Goal: Navigation & Orientation: Find specific page/section

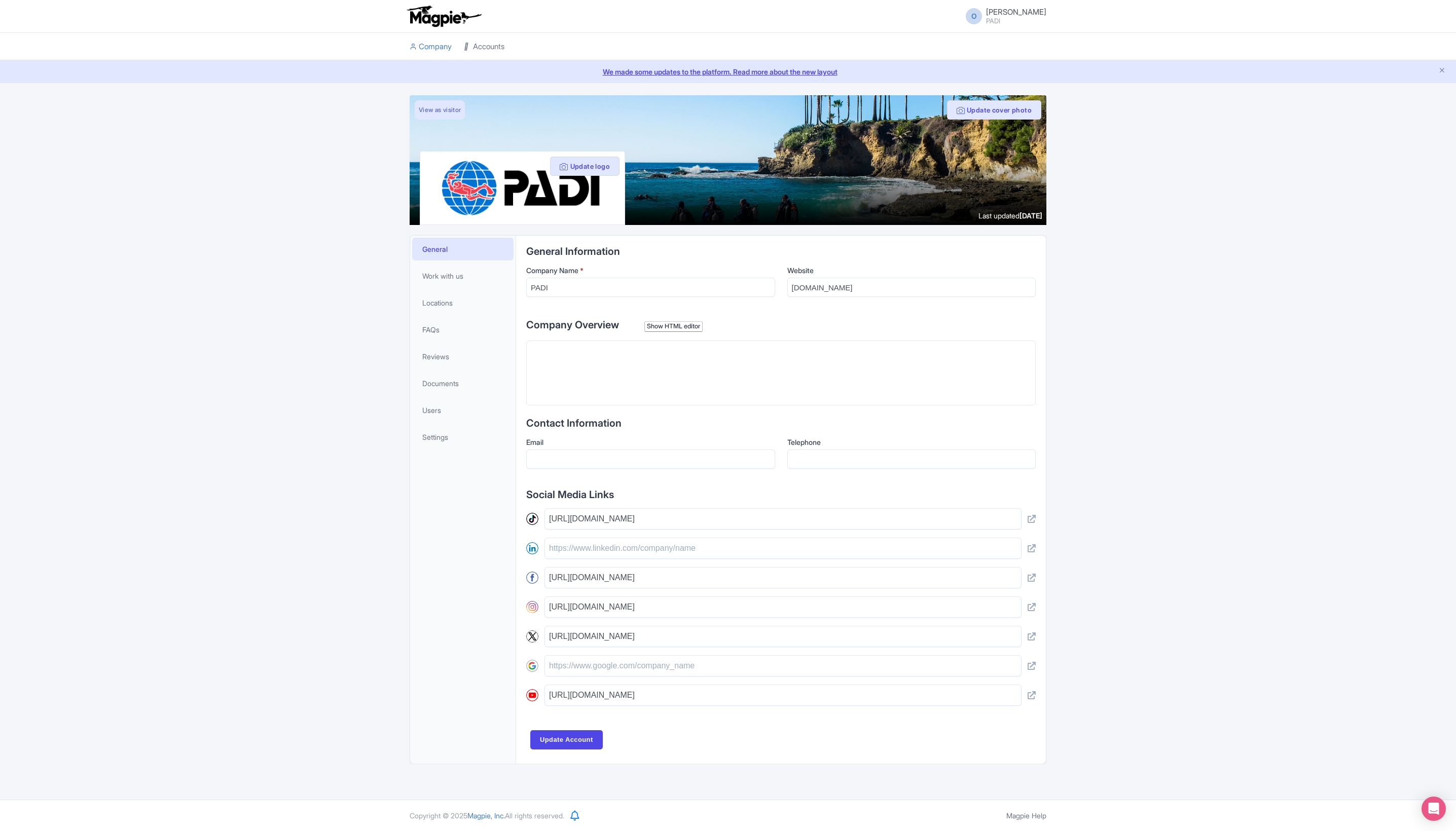
click at [504, 52] on link "Accounts" at bounding box center [484, 47] width 40 height 28
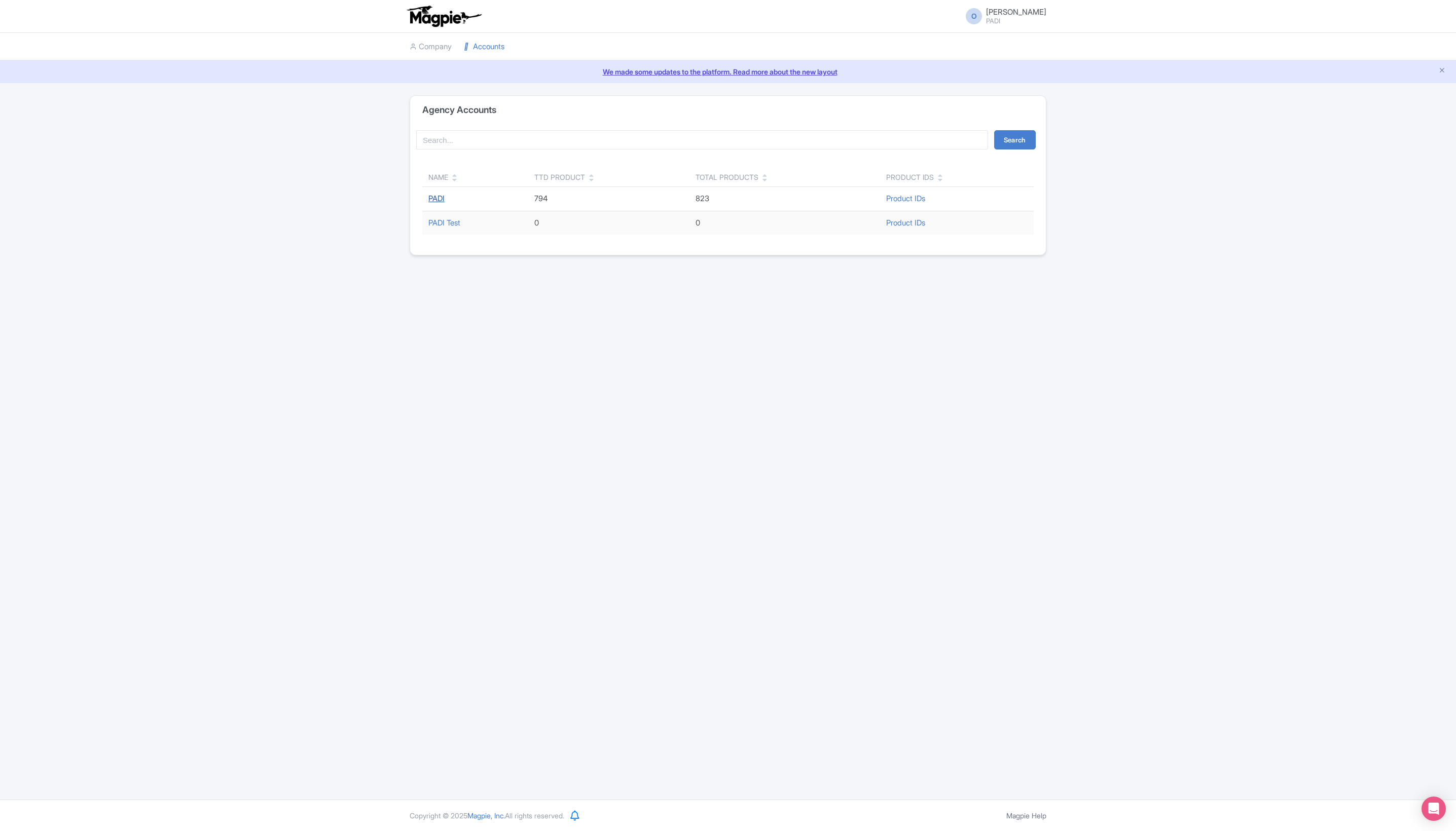
click at [444, 203] on link "PADI" at bounding box center [437, 198] width 16 height 10
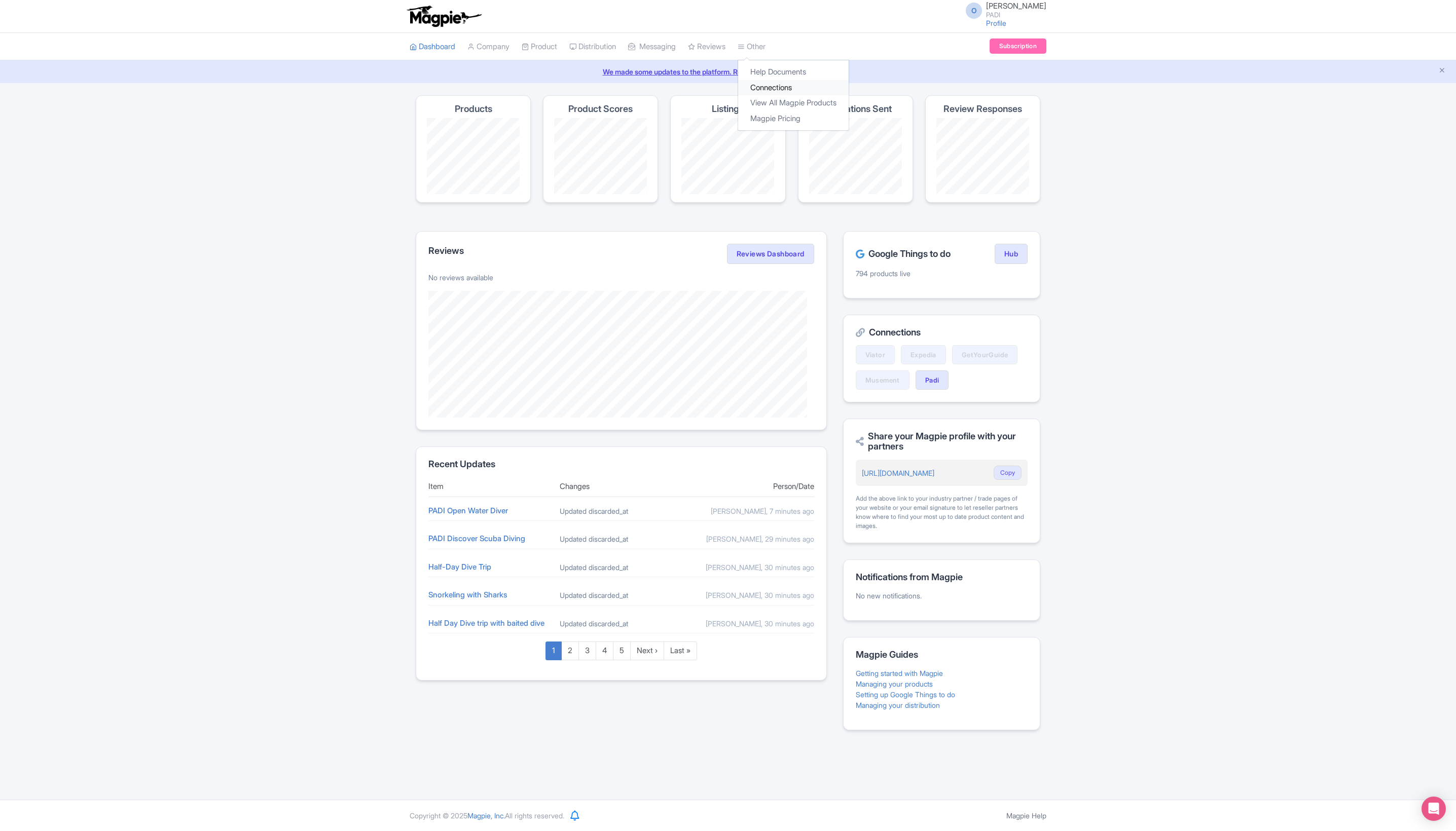
click at [835, 96] on link "Connections" at bounding box center [793, 87] width 111 height 15
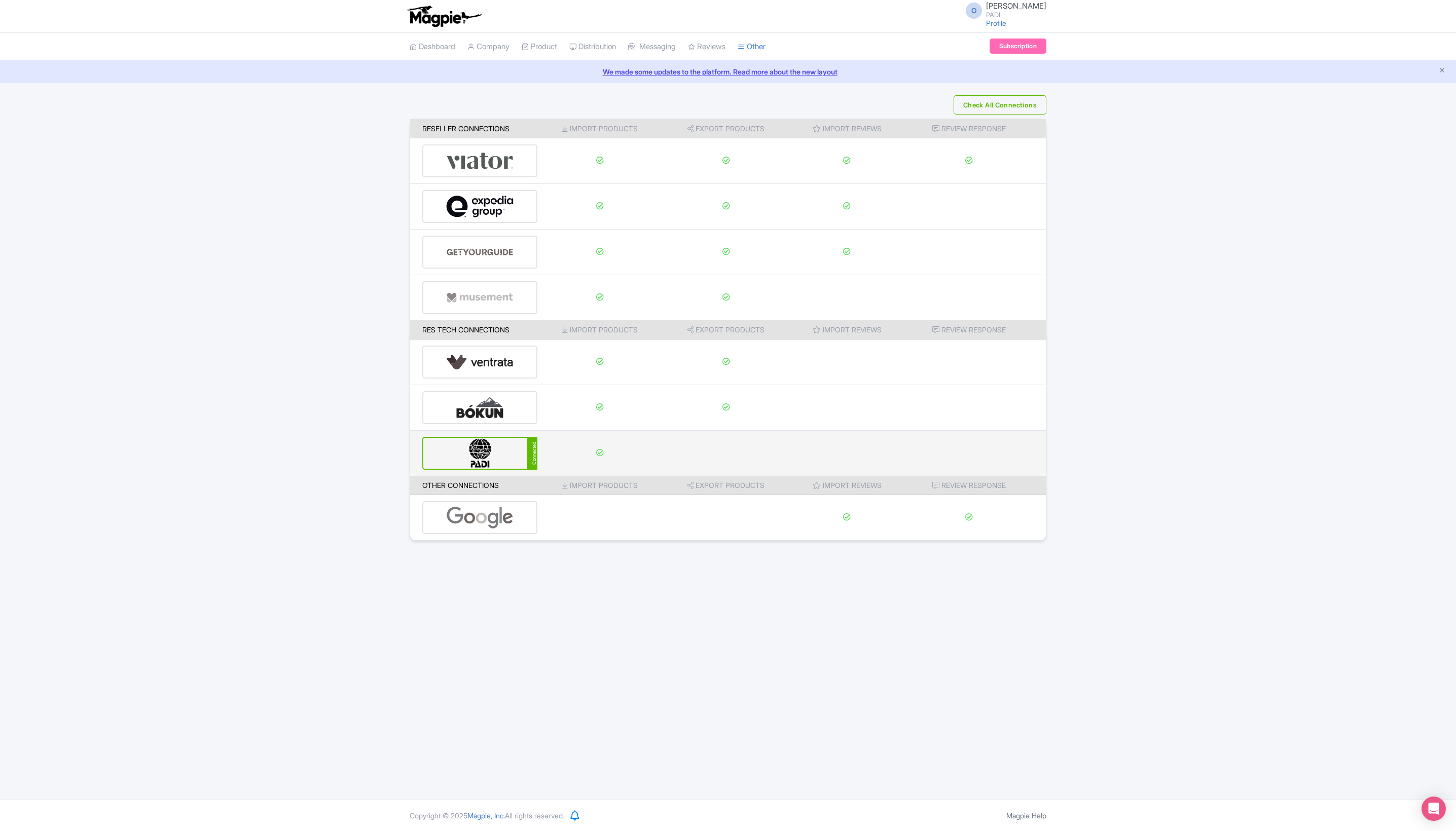
click at [471, 469] on img at bounding box center [480, 453] width 69 height 31
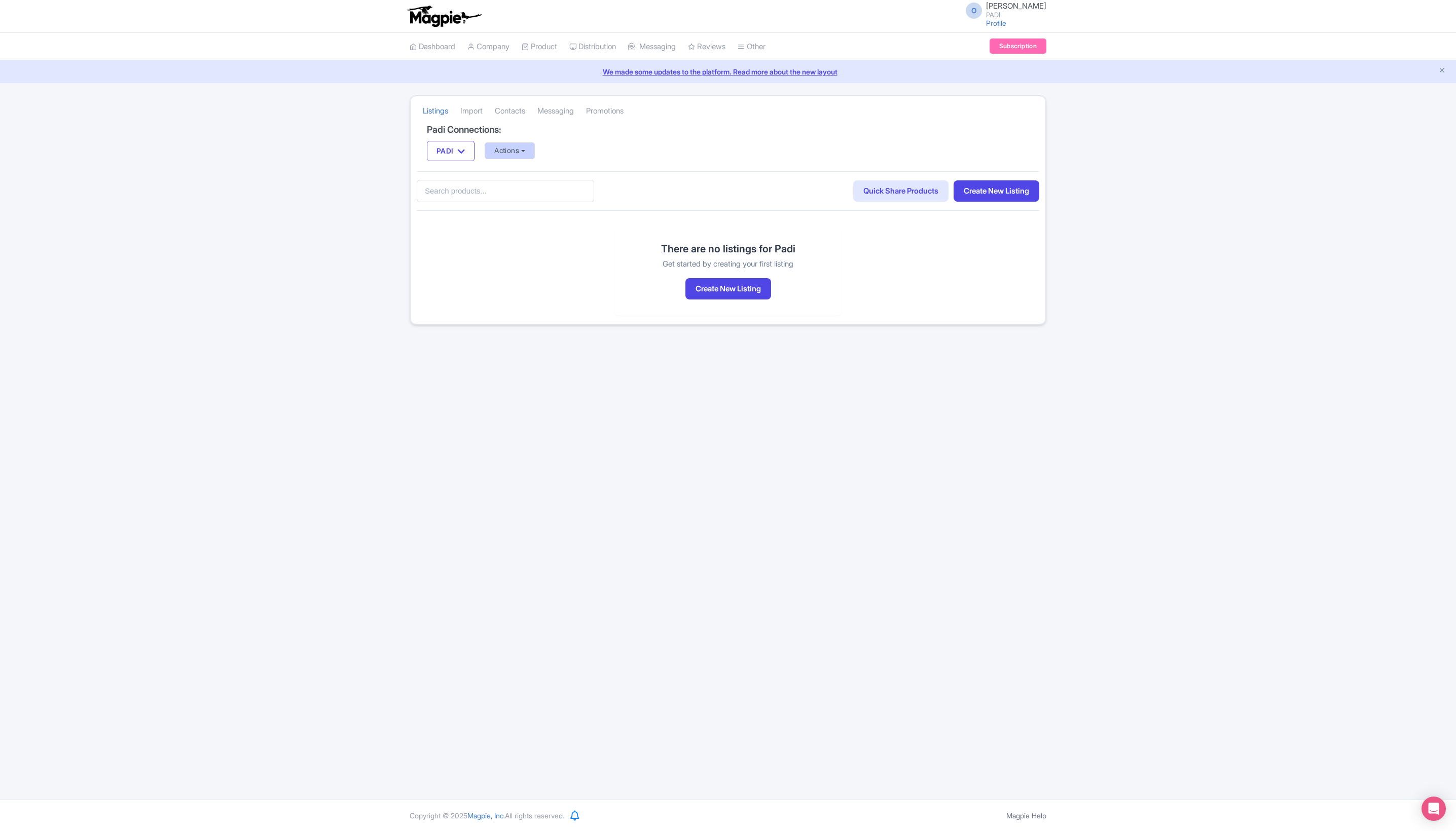
click at [529, 159] on button "Actions" at bounding box center [510, 151] width 50 height 17
click at [588, 80] on link "My Products" at bounding box center [570, 72] width 96 height 15
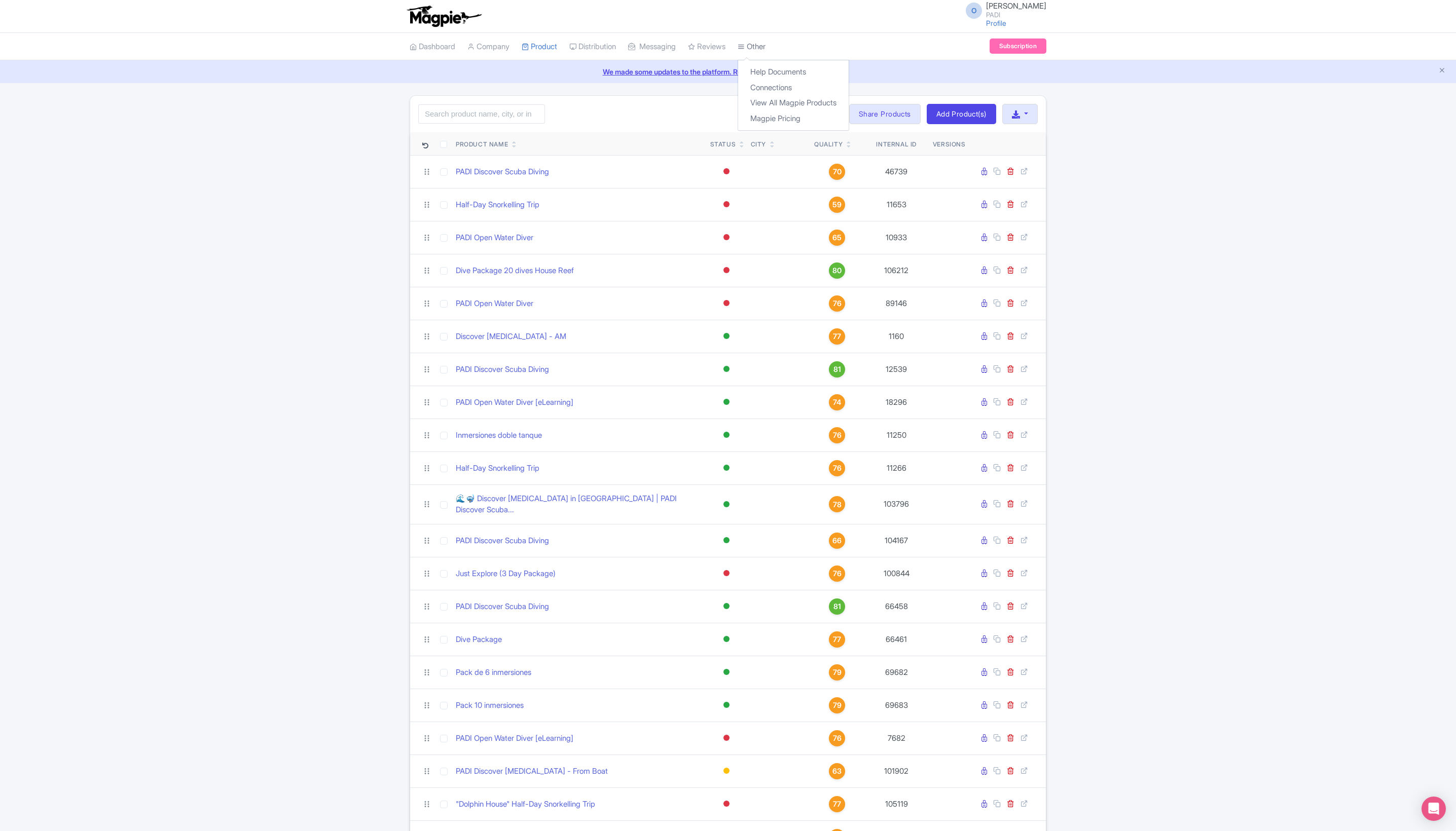
click at [766, 59] on link "Other" at bounding box center [751, 47] width 28 height 28
click at [847, 96] on link "Connections" at bounding box center [793, 87] width 111 height 15
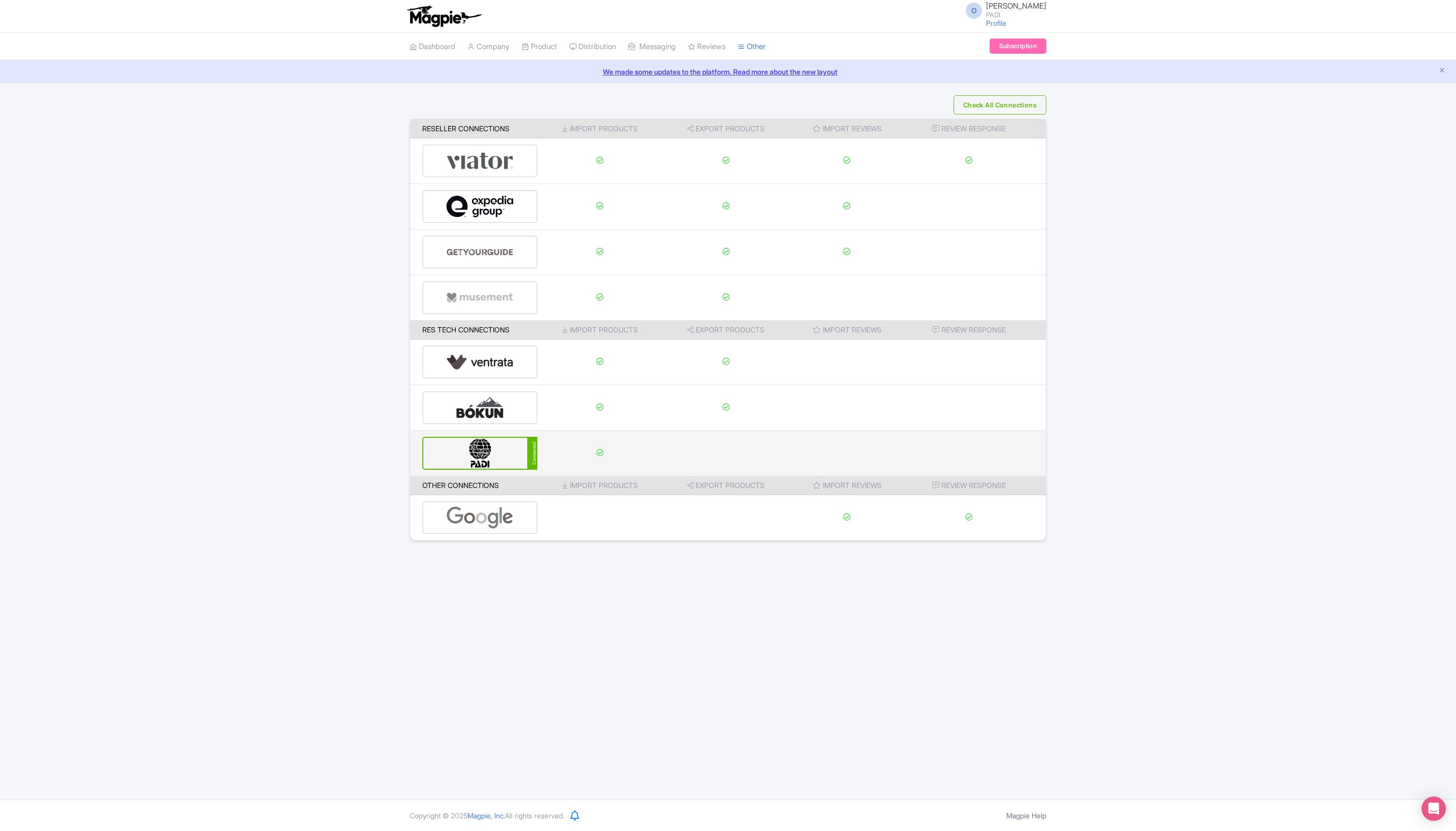
click at [471, 469] on img at bounding box center [480, 453] width 69 height 31
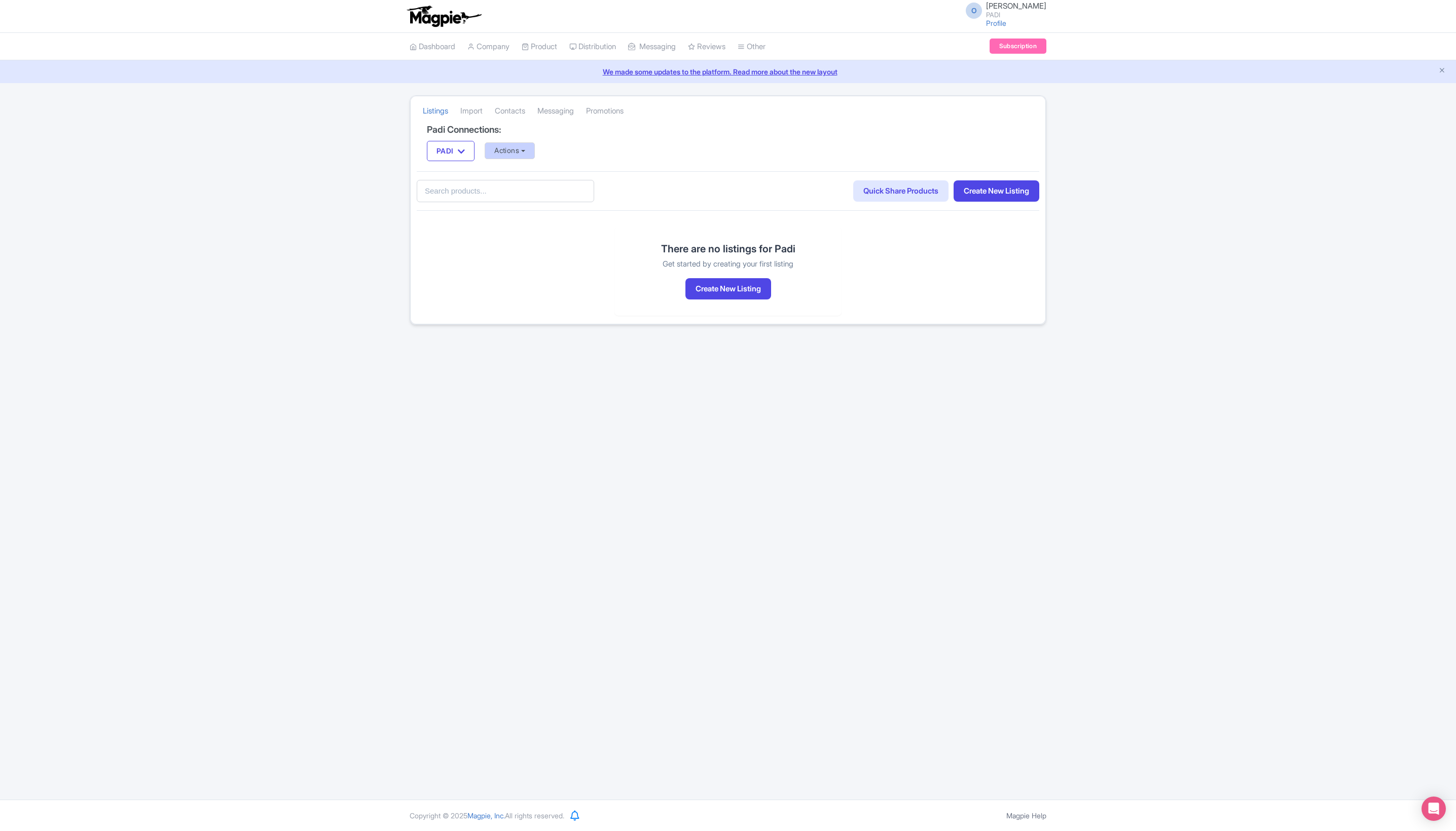
click at [535, 159] on button "Actions" at bounding box center [510, 151] width 50 height 17
click at [645, 111] on link "Product Listings" at bounding box center [617, 102] width 96 height 15
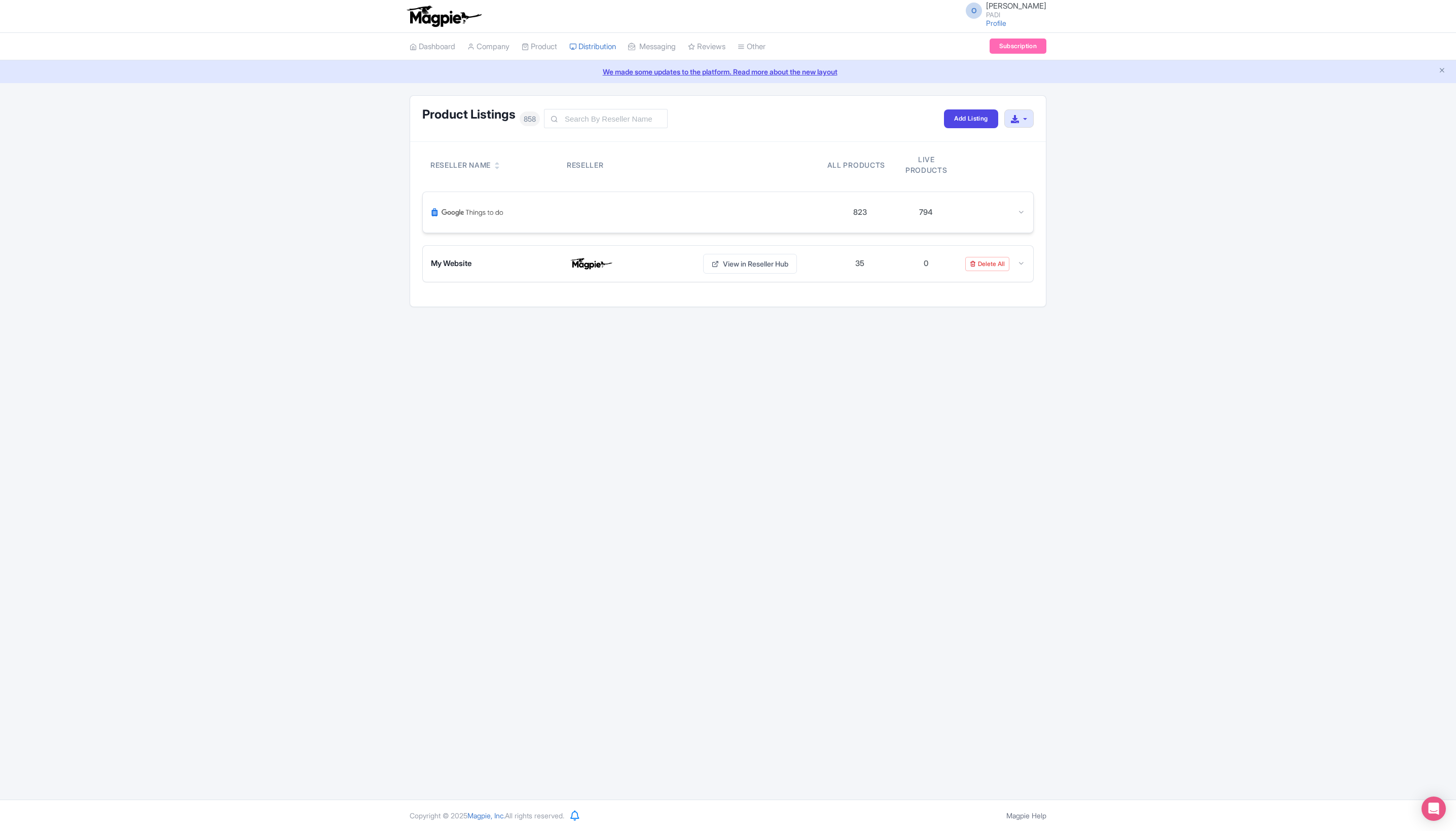
click at [1007, 219] on div at bounding box center [993, 212] width 66 height 11
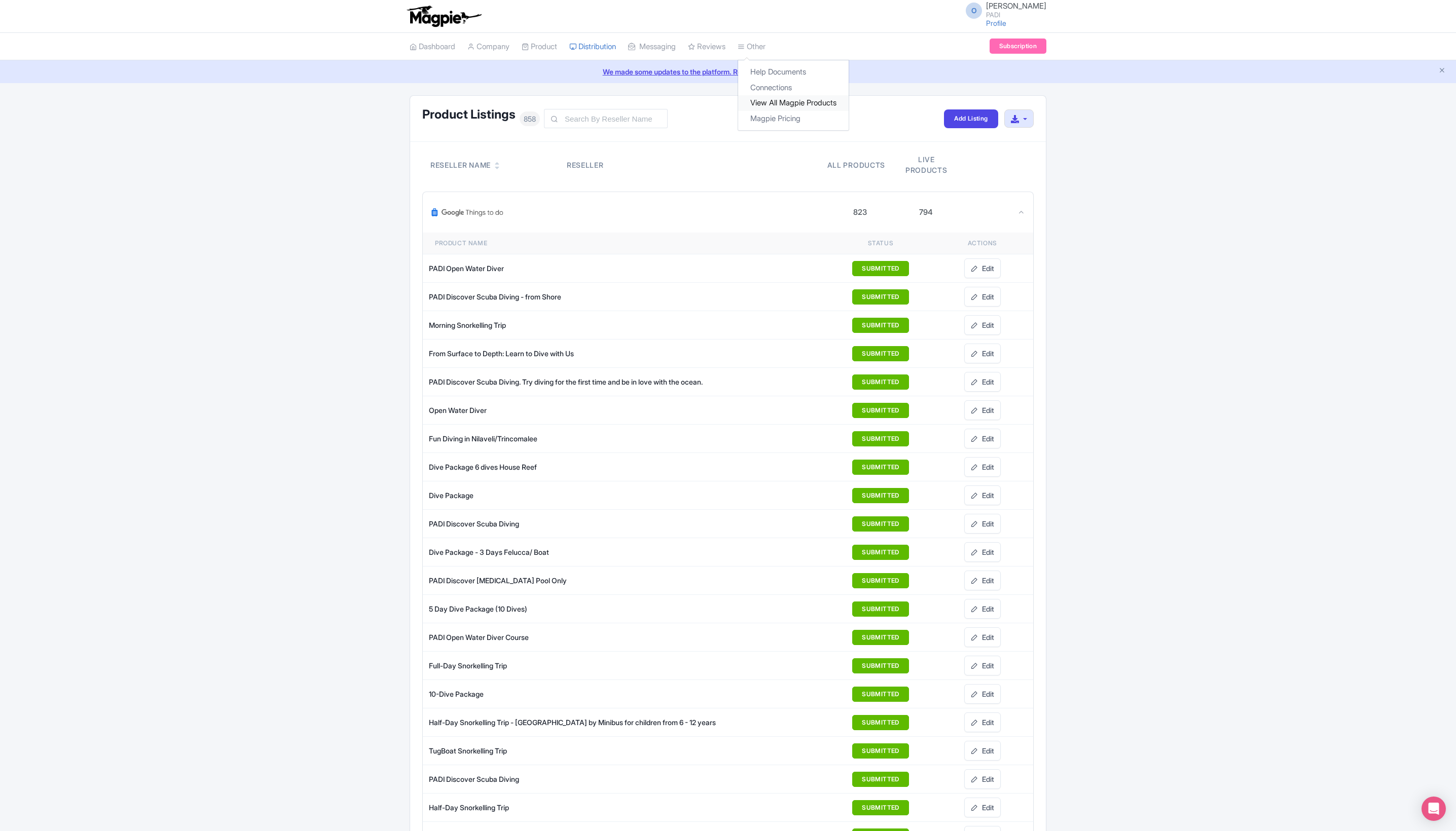
click at [839, 111] on link "View All Magpie Products" at bounding box center [793, 102] width 111 height 15
